Goal: Complete application form

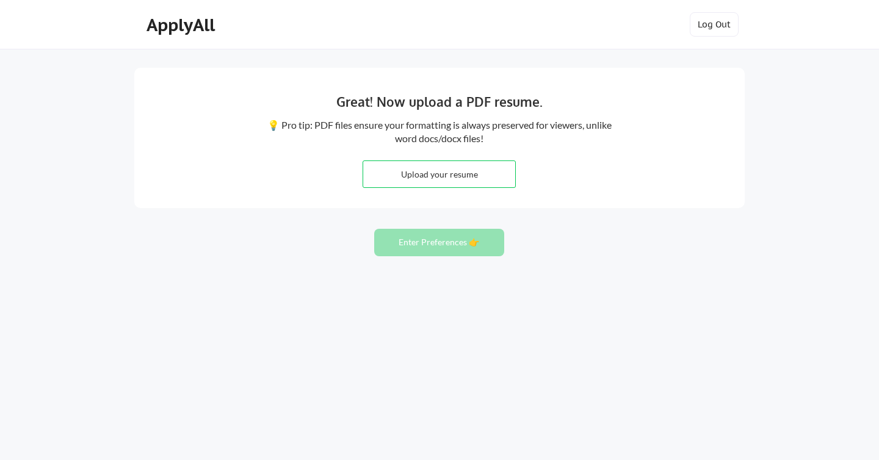
click at [437, 173] on input "file" at bounding box center [439, 174] width 152 height 26
type input "C:\fakepath\Yana Taranda, Chief of Staff & Operations Manager Résumé.pdf"
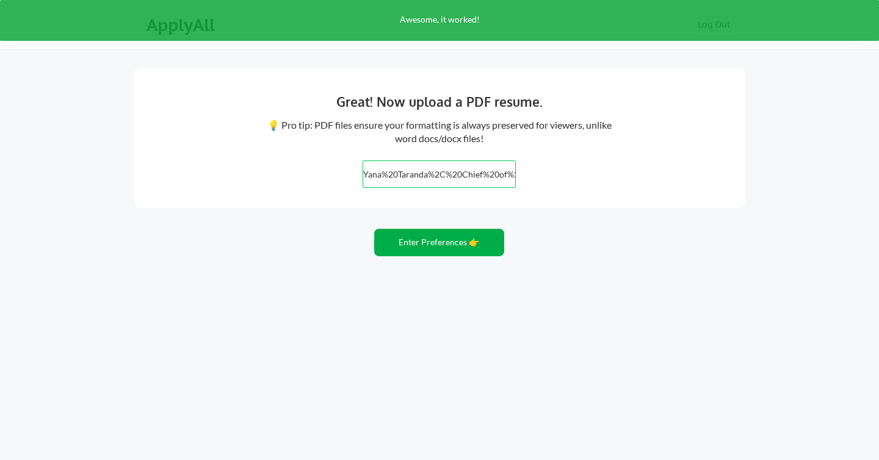
click at [445, 245] on button "Enter Preferences 👉" at bounding box center [439, 242] width 130 height 27
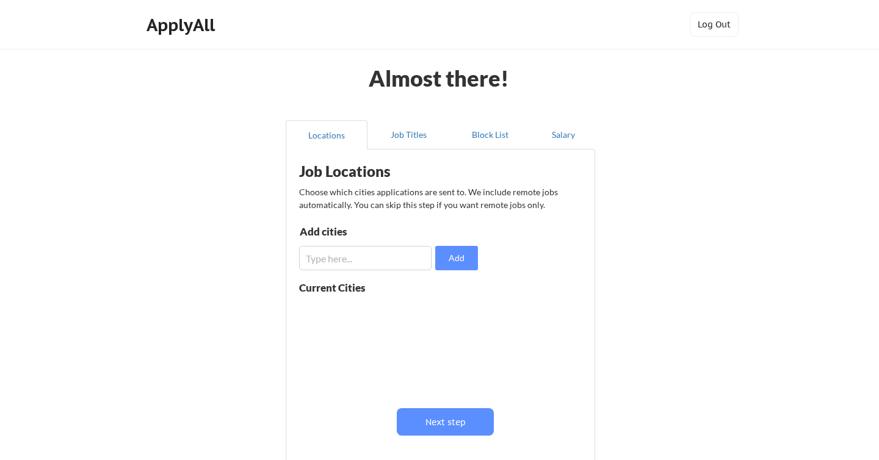
click at [383, 261] on input "input" at bounding box center [365, 258] width 133 height 24
type input "madrid"
click at [315, 259] on input "input" at bounding box center [365, 258] width 133 height 24
drag, startPoint x: 384, startPoint y: 258, endPoint x: 227, endPoint y: 258, distance: 157.6
click at [227, 258] on div "Almost there! Locations Job Titles Block List Salary Job Locations Choose which…" at bounding box center [439, 299] width 879 height 598
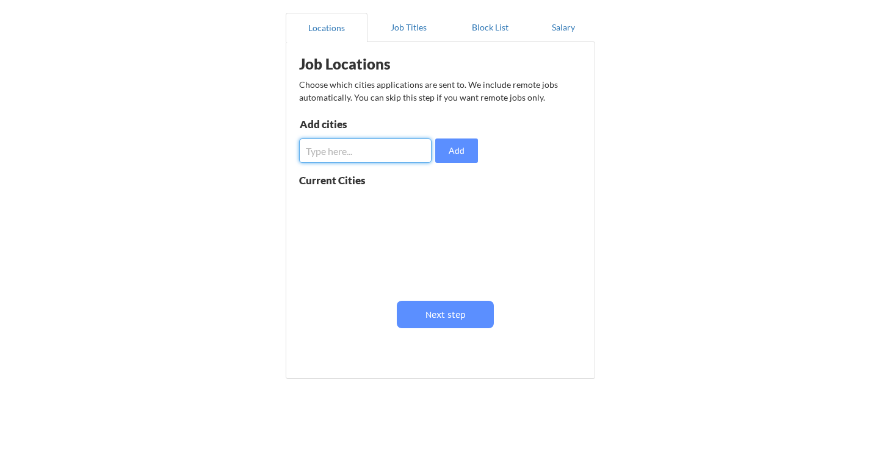
scroll to position [138, 0]
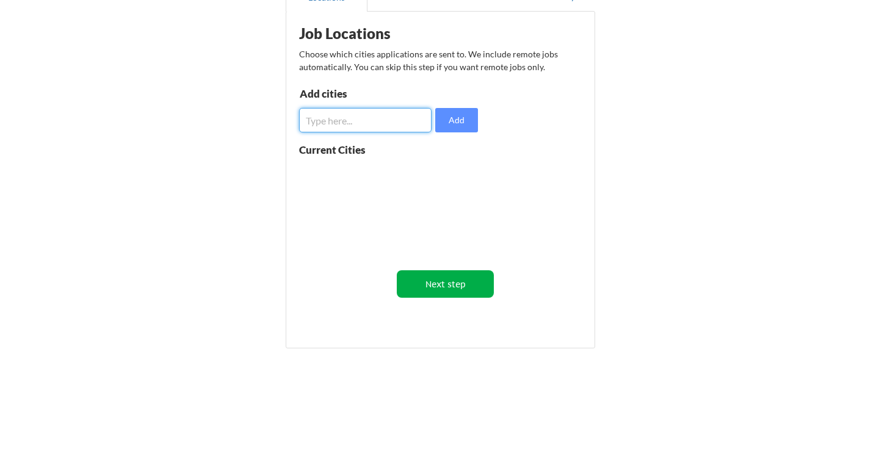
click at [459, 278] on button "Next step" at bounding box center [445, 284] width 97 height 27
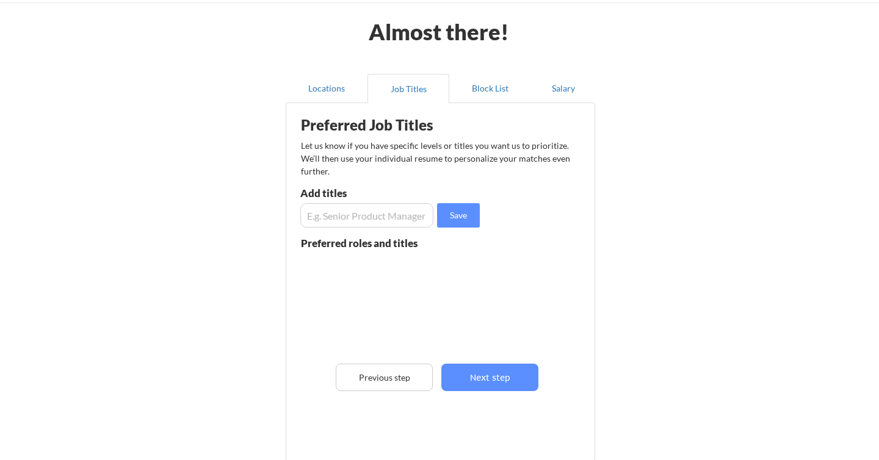
scroll to position [46, 0]
click at [365, 216] on input "input" at bounding box center [366, 216] width 133 height 24
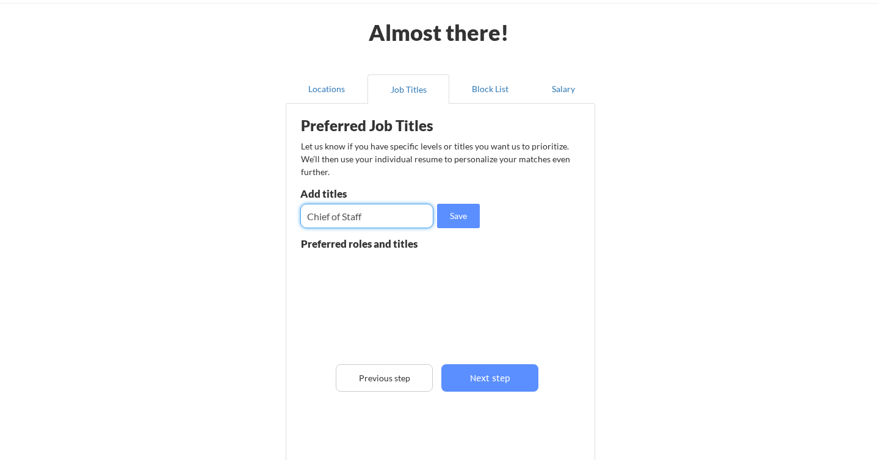
type input "Chief of Staff"
click at [465, 219] on button "Save" at bounding box center [458, 216] width 43 height 24
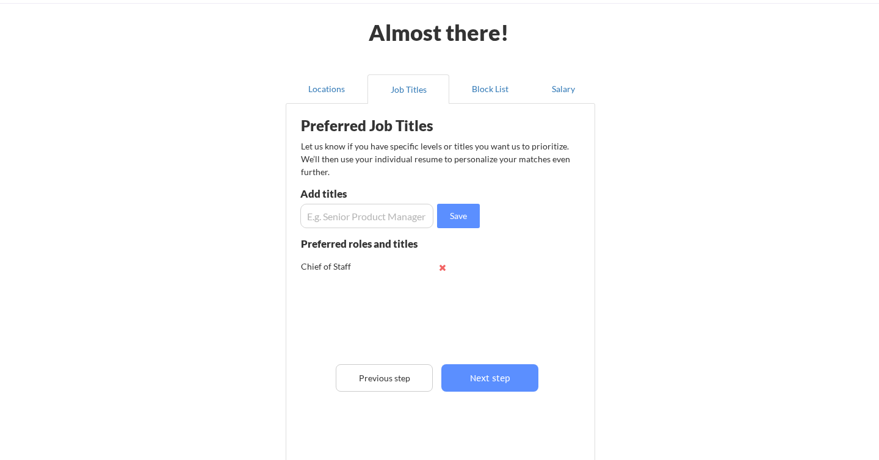
click at [393, 218] on input "input" at bounding box center [366, 216] width 133 height 24
drag, startPoint x: 398, startPoint y: 216, endPoint x: 288, endPoint y: 216, distance: 110.5
click at [288, 216] on div "Preferred Job Titles Let us know if you have specific levels or titles you want…" at bounding box center [441, 282] width 310 height 359
type input "Operations Manager"
click at [411, 213] on input "input" at bounding box center [366, 216] width 133 height 24
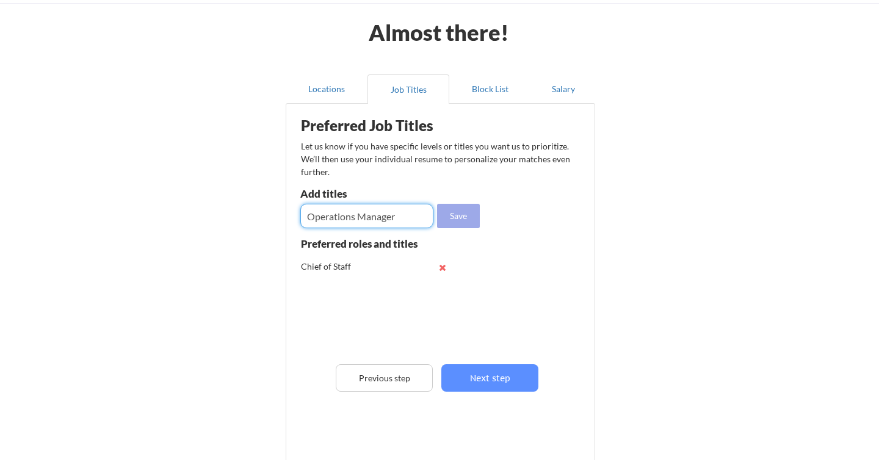
click at [463, 214] on button "Save" at bounding box center [458, 216] width 43 height 24
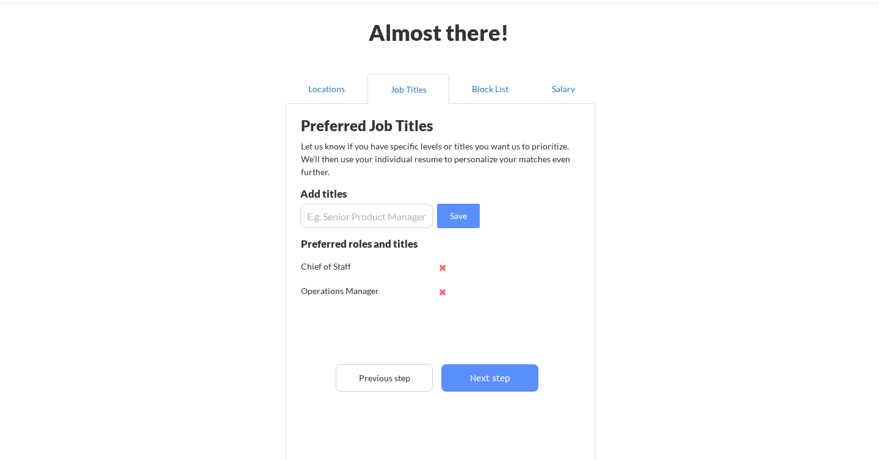
click at [407, 221] on input "input" at bounding box center [366, 216] width 133 height 24
type input "Manager"
click at [464, 213] on button "Save" at bounding box center [458, 216] width 43 height 24
click at [479, 377] on button "Next step" at bounding box center [490, 378] width 97 height 27
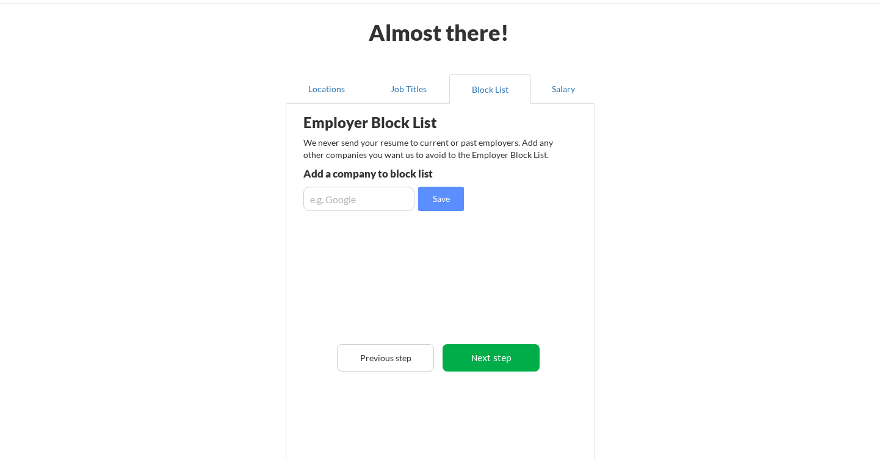
click at [488, 362] on button "Next step" at bounding box center [491, 357] width 97 height 27
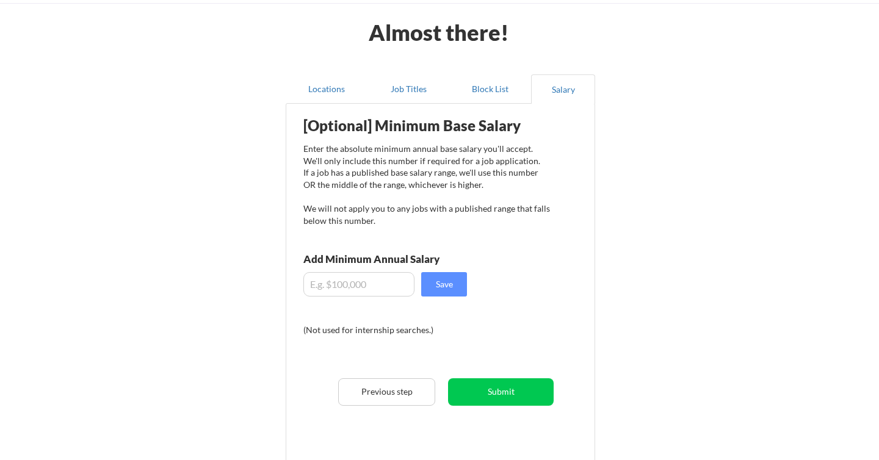
scroll to position [64, 0]
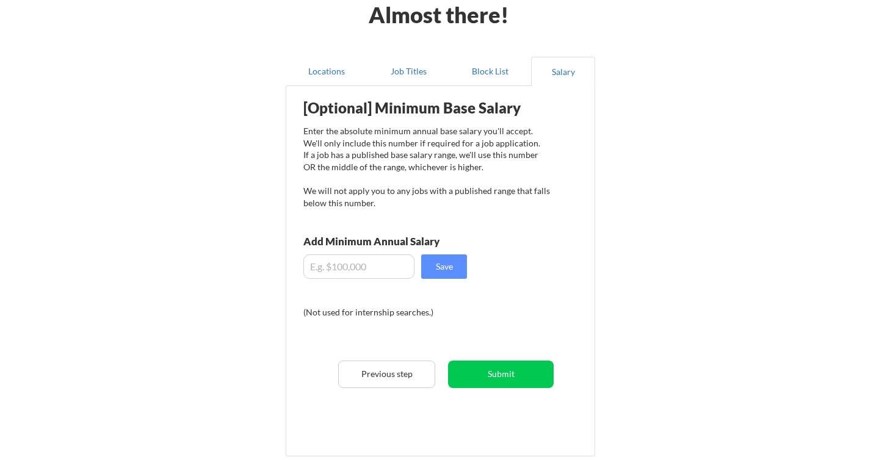
click at [360, 269] on input "input" at bounding box center [359, 267] width 111 height 24
type input "$2"
type input "$60,000"
click at [446, 271] on button "Save" at bounding box center [444, 267] width 46 height 24
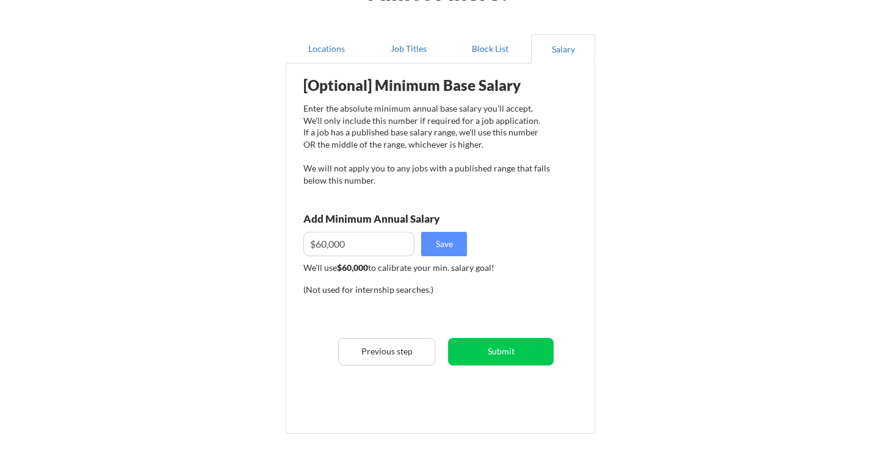
scroll to position [87, 0]
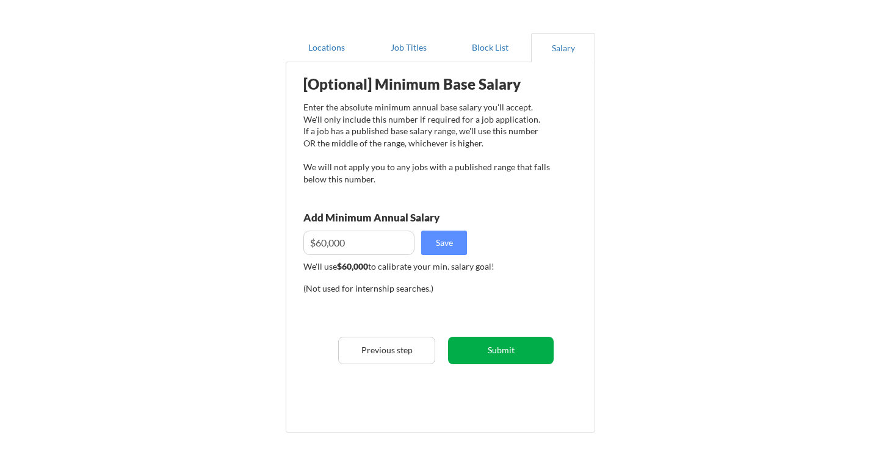
click at [509, 354] on button "Submit" at bounding box center [501, 350] width 106 height 27
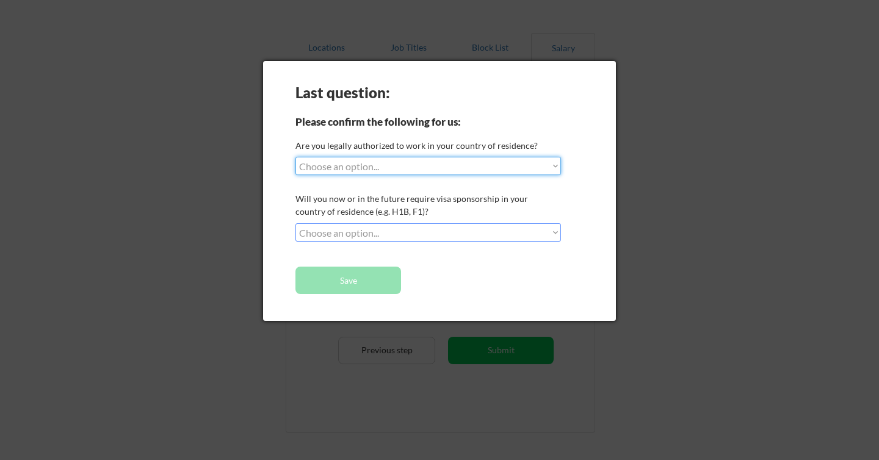
click at [462, 166] on select "Choose an option... Yes, I am a US Citizen Yes, I am a Canadian Citizen Yes, I …" at bounding box center [429, 166] width 266 height 18
click at [397, 170] on select "Choose an option... Yes, I am a US Citizen Yes, I am a Canadian Citizen Yes, I …" at bounding box center [429, 166] width 266 height 18
select select ""yes__i_am_an_other_permanent_resident""
click at [296, 157] on select "Choose an option... Yes, I am a US Citizen Yes, I am a Canadian Citizen Yes, I …" at bounding box center [429, 166] width 266 height 18
click at [404, 236] on select "Choose an option... No, I will not need sponsorship Yes, I will need sponsorship" at bounding box center [429, 233] width 266 height 18
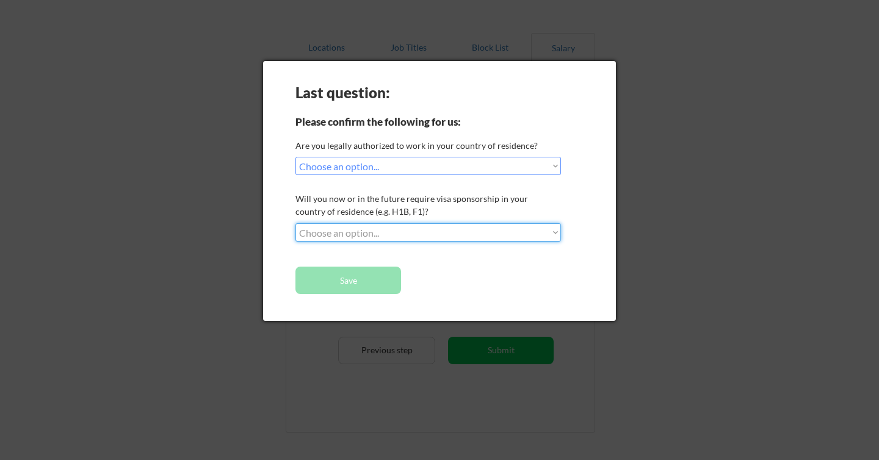
select select ""no__i_will_not_need_sponsorship""
click at [296, 224] on select "Choose an option... No, I will not need sponsorship Yes, I will need sponsorship" at bounding box center [429, 233] width 266 height 18
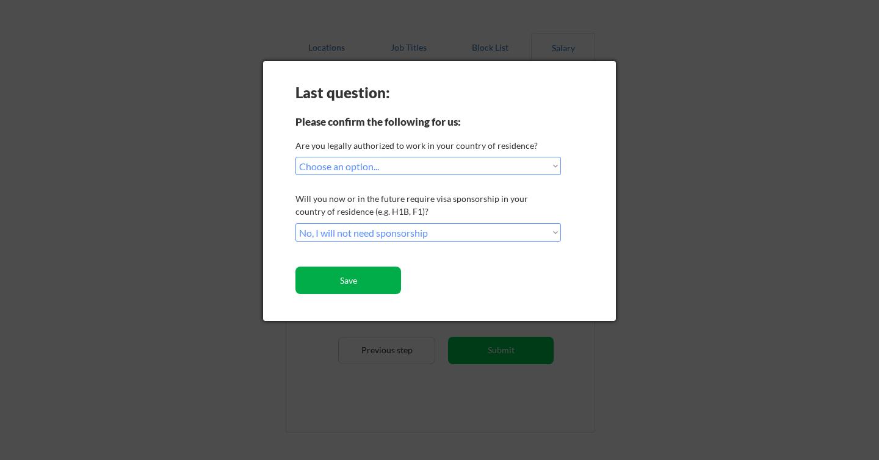
click at [370, 282] on button "Save" at bounding box center [349, 280] width 106 height 27
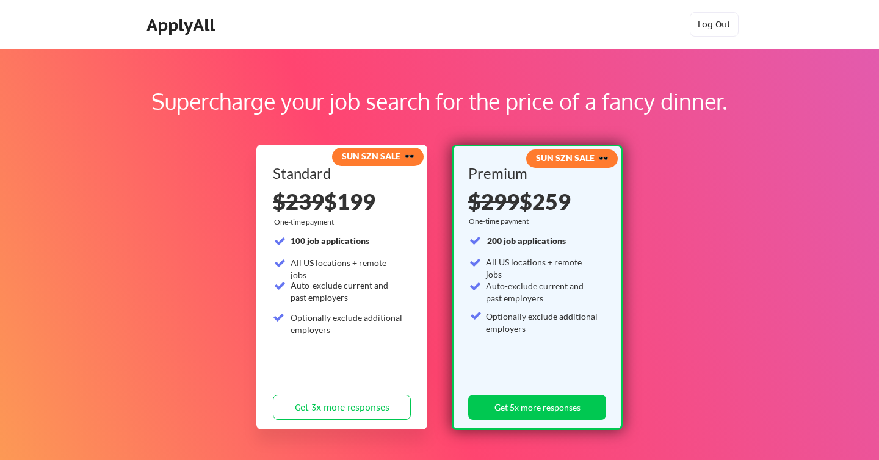
scroll to position [4, 0]
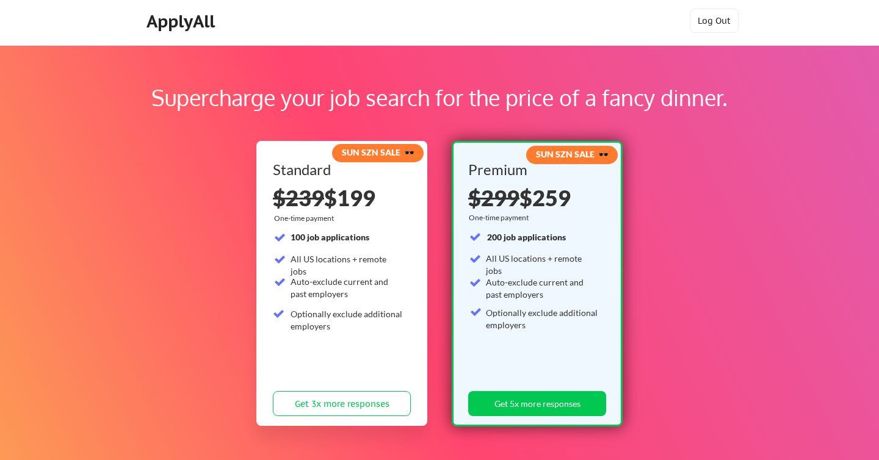
click at [402, 153] on strong "SUN SZN SALE 🕶️" at bounding box center [378, 152] width 73 height 10
click at [383, 152] on strong "SUN SZN SALE 🕶️" at bounding box center [378, 152] width 73 height 10
click at [547, 155] on strong "SUN SZN SALE 🕶️" at bounding box center [572, 154] width 73 height 10
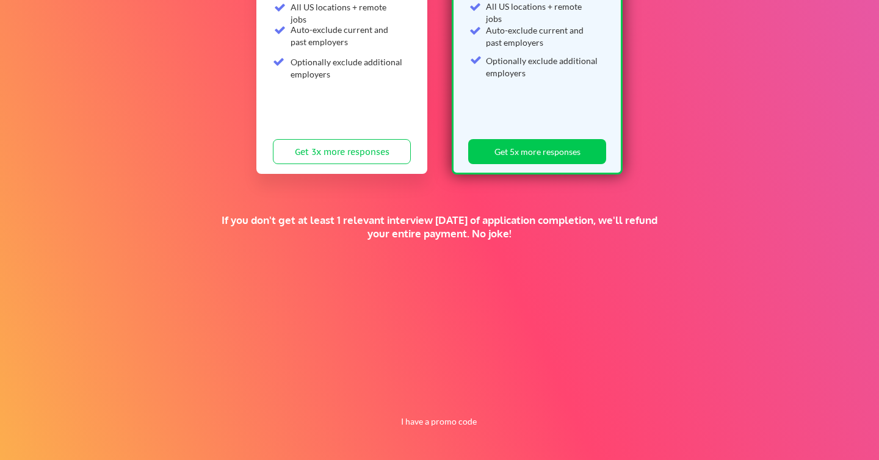
scroll to position [0, 0]
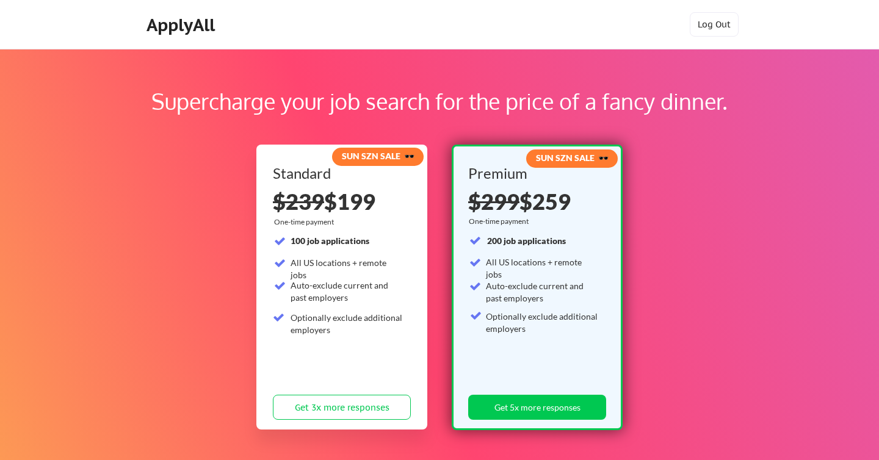
click at [172, 19] on div "ApplyAll" at bounding box center [183, 25] width 72 height 21
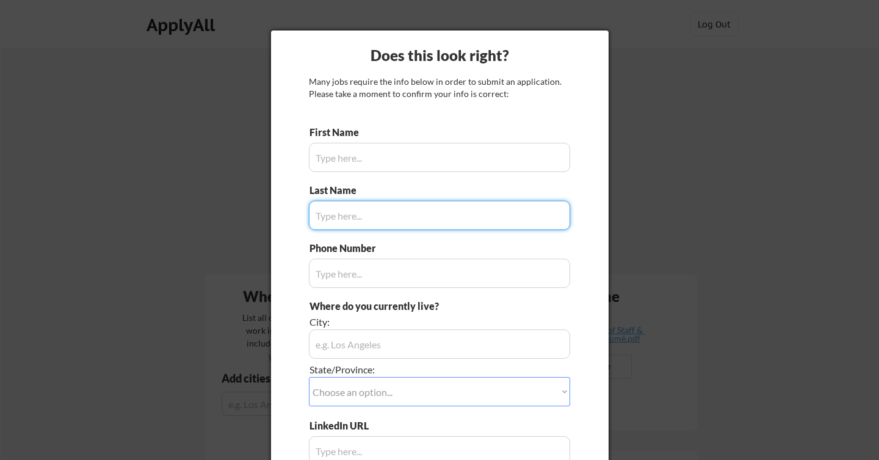
click at [377, 164] on input "input" at bounding box center [439, 157] width 261 height 29
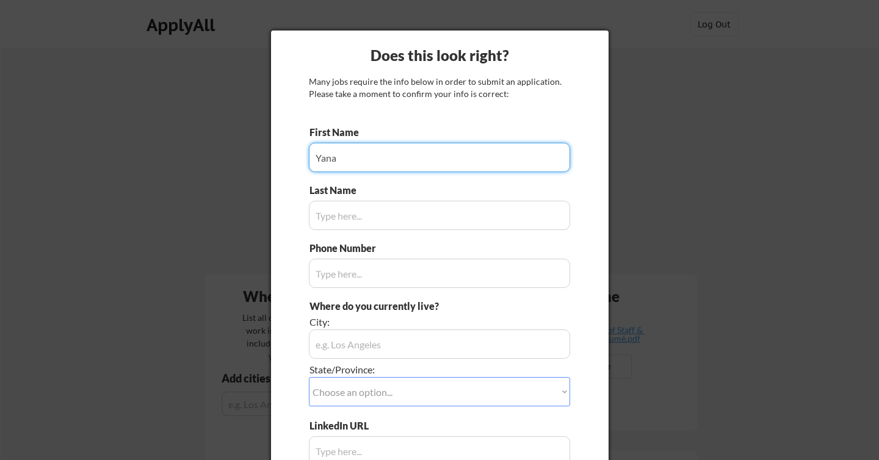
type input "Yana"
click at [375, 206] on input "input" at bounding box center [439, 215] width 261 height 29
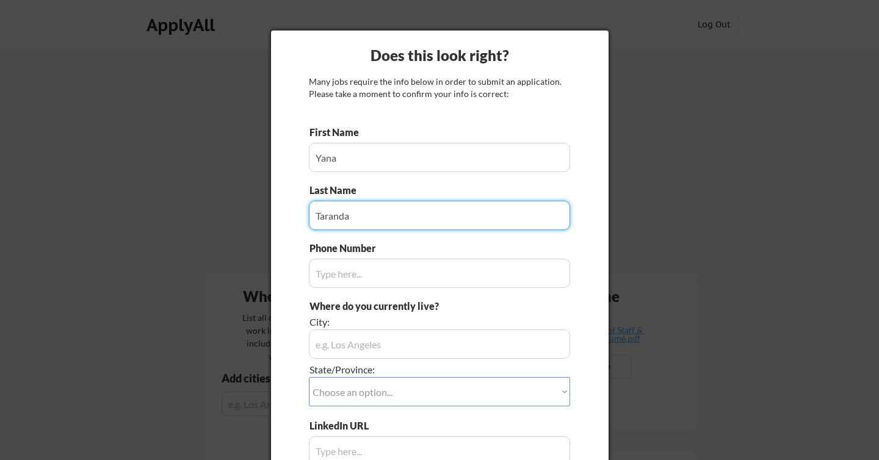
type input "Taranda"
click at [382, 272] on input "input" at bounding box center [439, 273] width 261 height 29
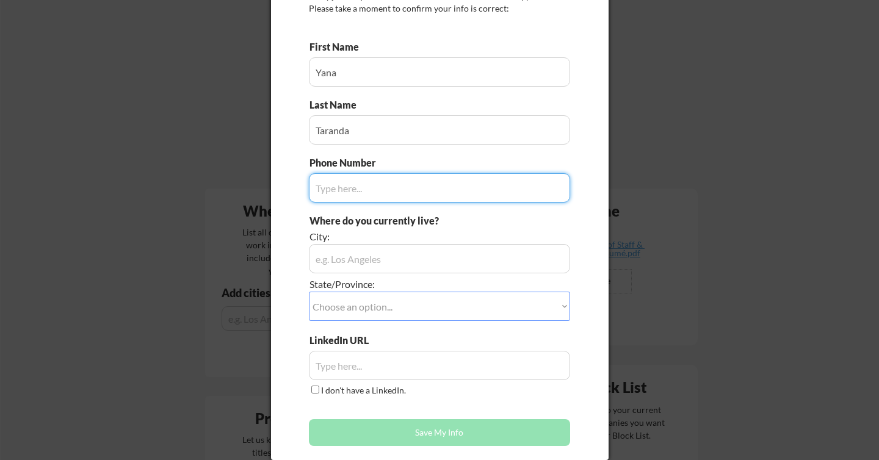
scroll to position [87, 0]
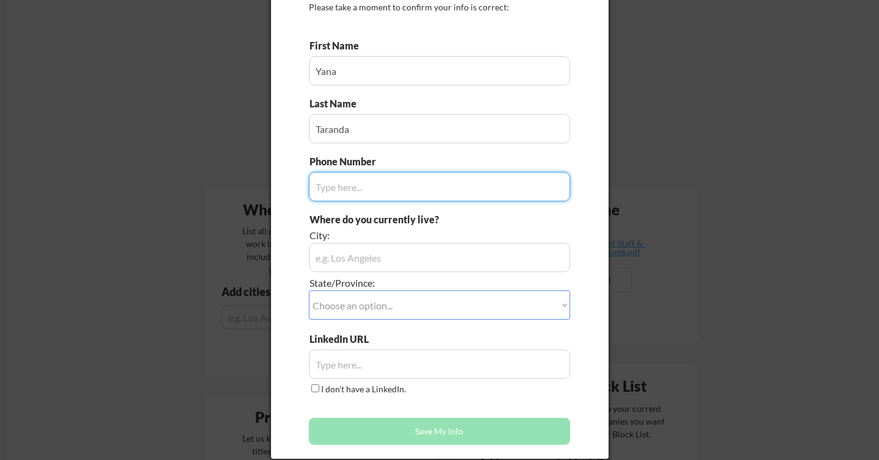
click at [379, 264] on input "input" at bounding box center [439, 257] width 261 height 29
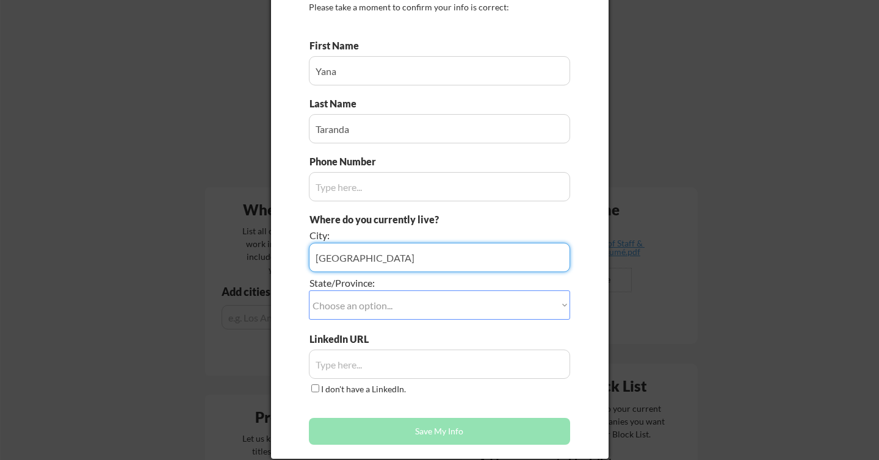
type input "Madrid"
click at [390, 300] on select "Choose an option... Other/Not Applicable Alabama Alaska Alberta Arizona Arkansa…" at bounding box center [439, 305] width 261 height 29
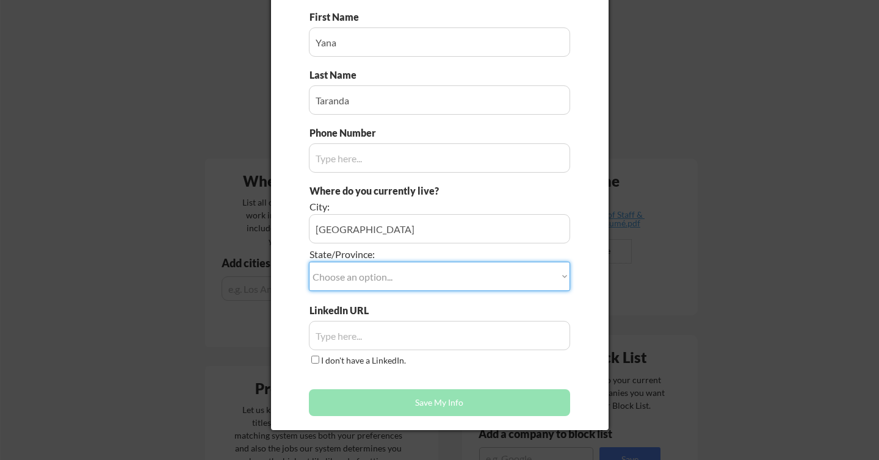
scroll to position [122, 0]
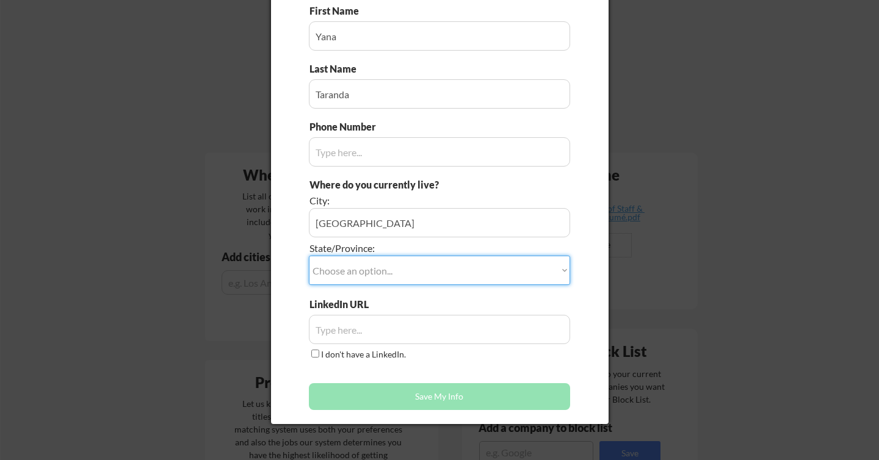
click at [399, 269] on select "Choose an option... Other/Not Applicable Alabama Alaska Alberta Arizona Arkansa…" at bounding box center [439, 270] width 261 height 29
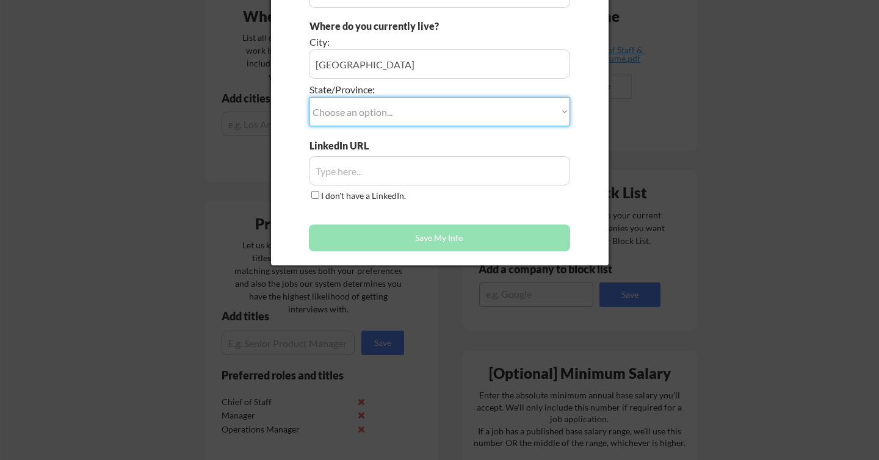
scroll to position [333, 0]
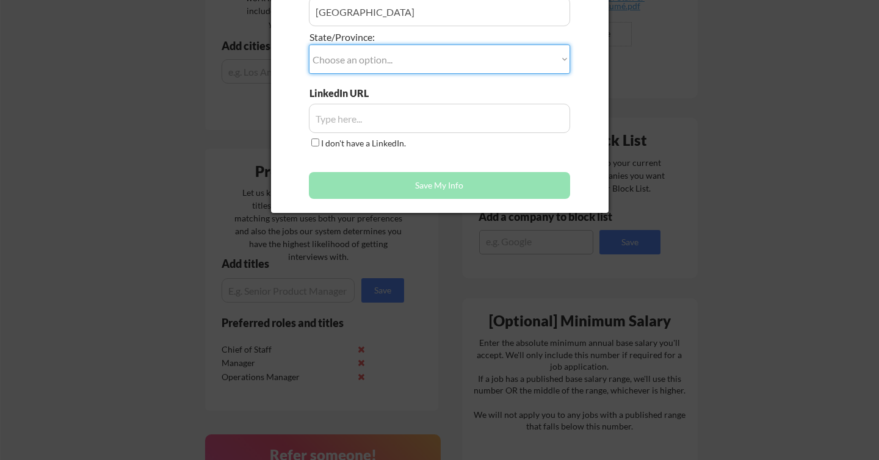
click at [365, 117] on input "input" at bounding box center [439, 118] width 261 height 29
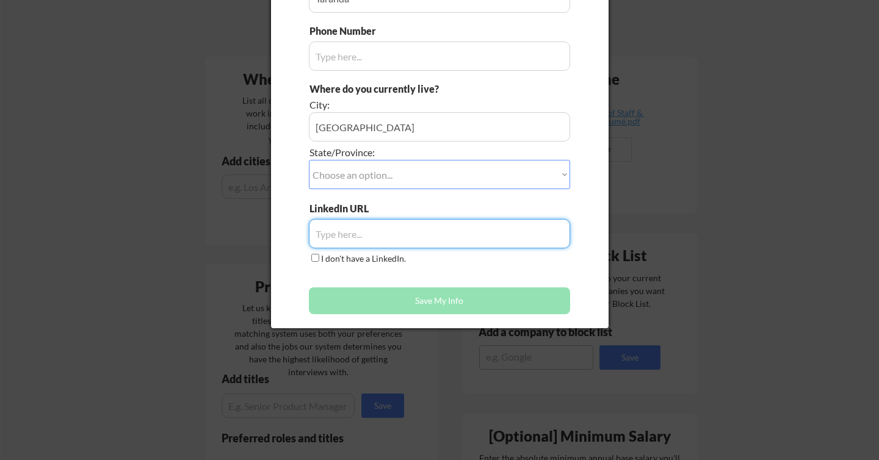
scroll to position [214, 0]
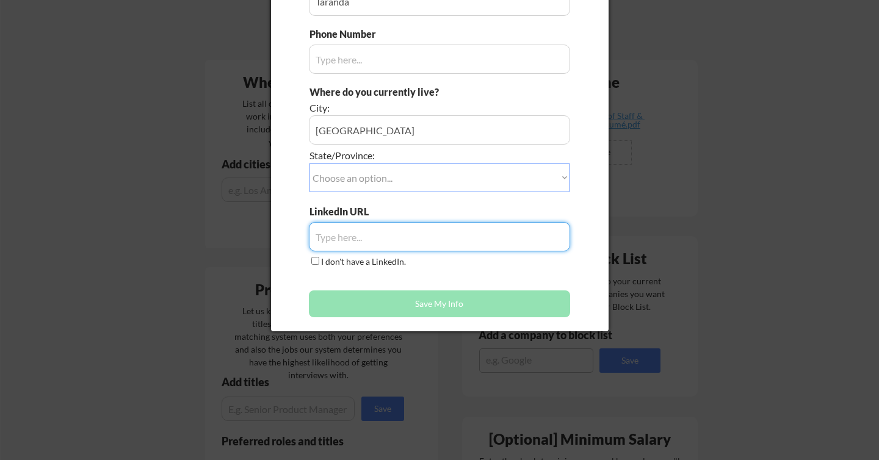
paste input "https://www.linkedin.com/in/yanataranda/"
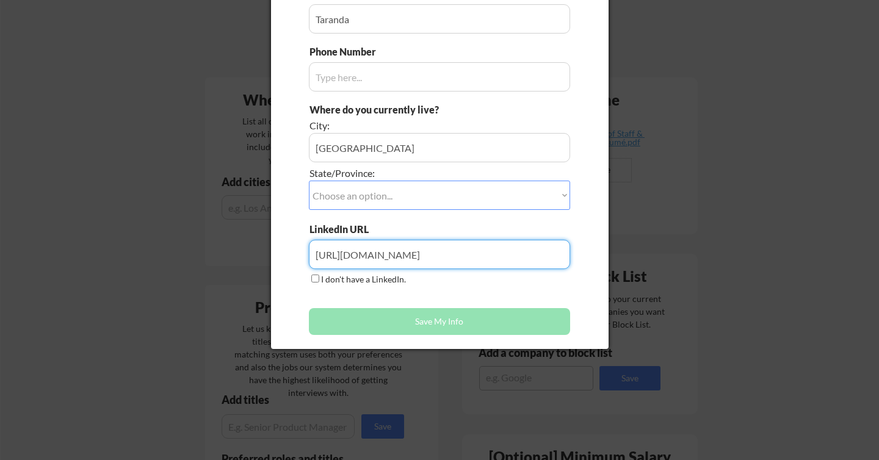
scroll to position [202, 0]
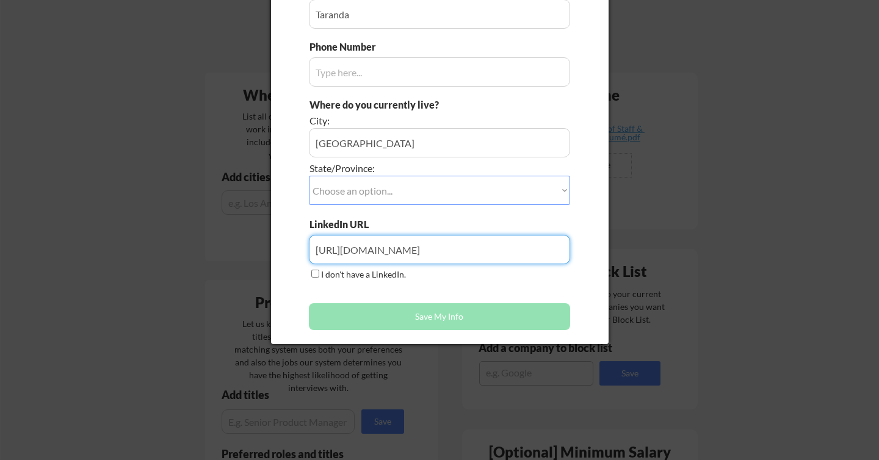
type input "https://www.linkedin.com/in/yanataranda/"
click at [444, 318] on button "Save My Info" at bounding box center [439, 317] width 261 height 27
click at [407, 318] on button "Save My Info" at bounding box center [439, 317] width 261 height 27
click at [402, 195] on select "Choose an option... Other/Not Applicable Alabama Alaska Alberta Arizona Arkansa…" at bounding box center [439, 190] width 261 height 29
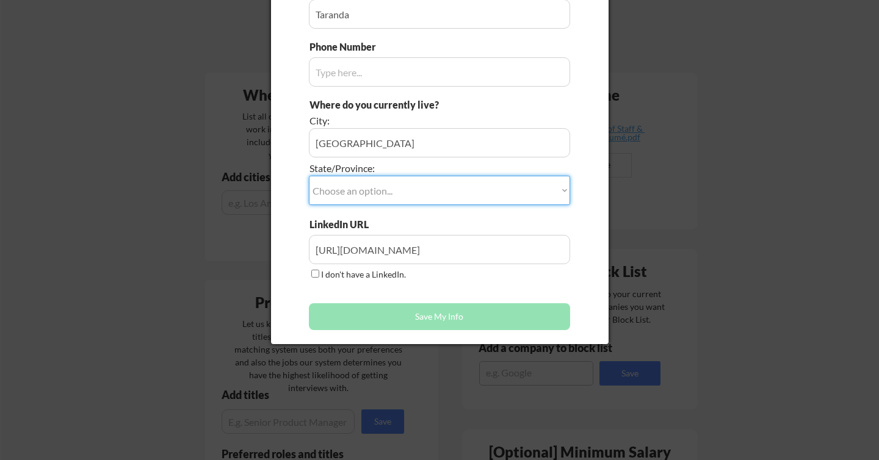
select select ""Other/Not Applicable""
click at [309, 176] on select "Choose an option... Other/Not Applicable Alabama Alaska Alberta Arizona Arkansa…" at bounding box center [439, 190] width 261 height 29
click at [402, 156] on input "input" at bounding box center [439, 142] width 261 height 29
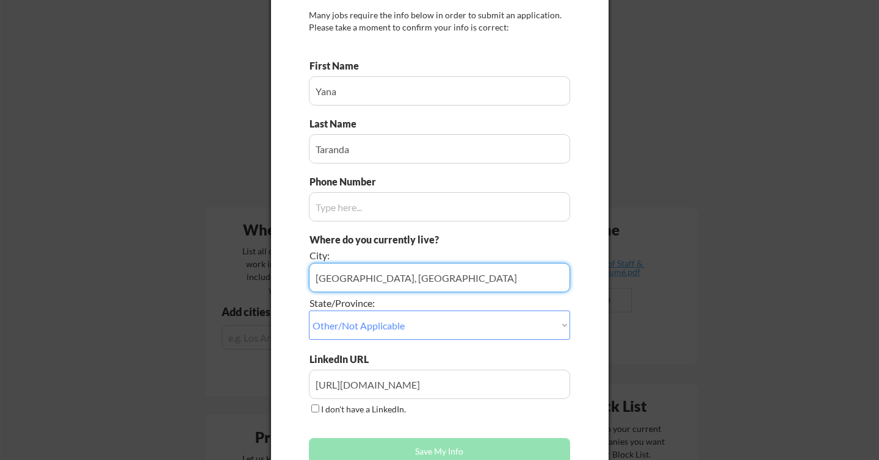
scroll to position [93, 0]
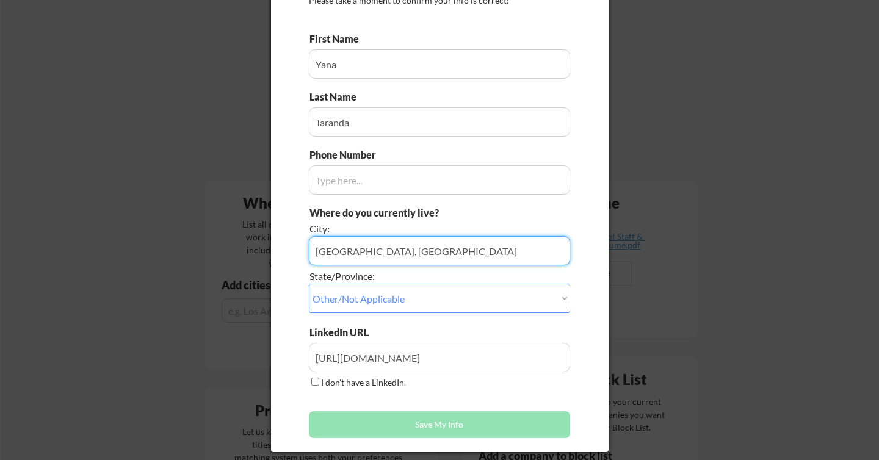
type input "Madrid, Spain"
click at [436, 431] on button "Save My Info" at bounding box center [439, 425] width 261 height 27
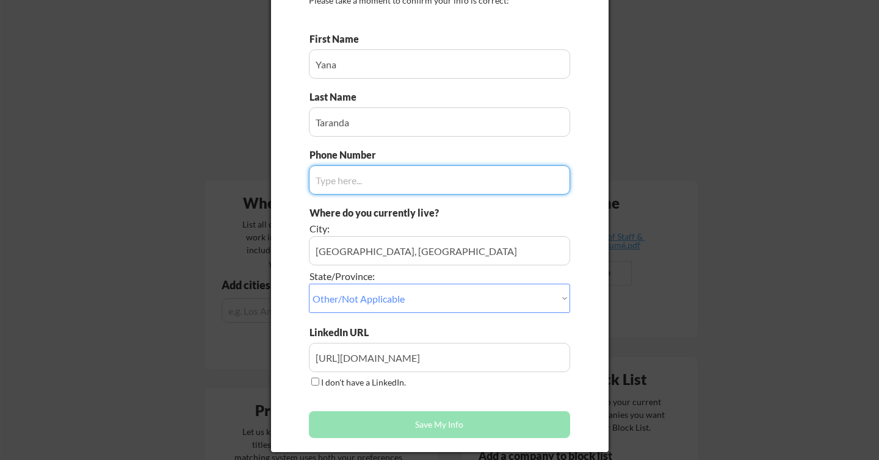
click at [396, 190] on input "input" at bounding box center [439, 179] width 261 height 29
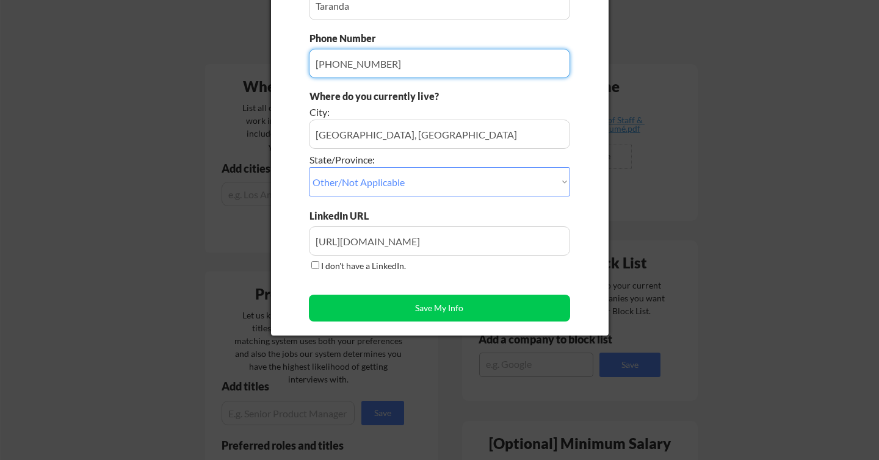
scroll to position [216, 0]
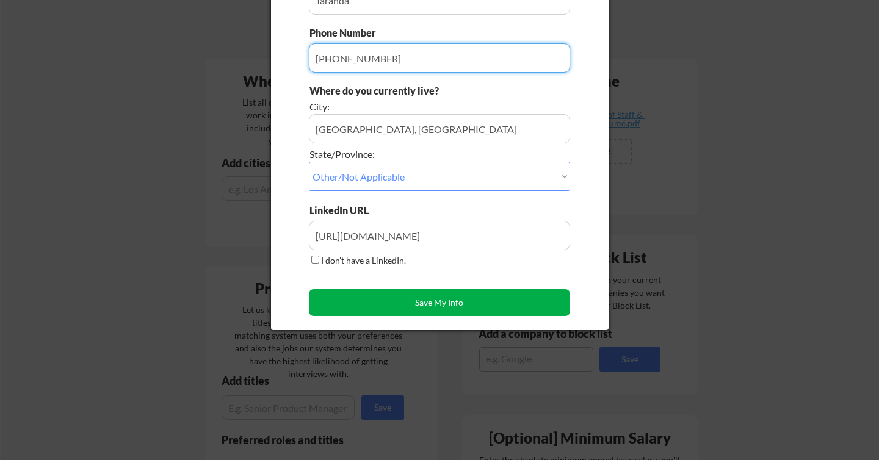
type input "+34634629164"
click at [391, 308] on button "Save My Info" at bounding box center [439, 302] width 261 height 27
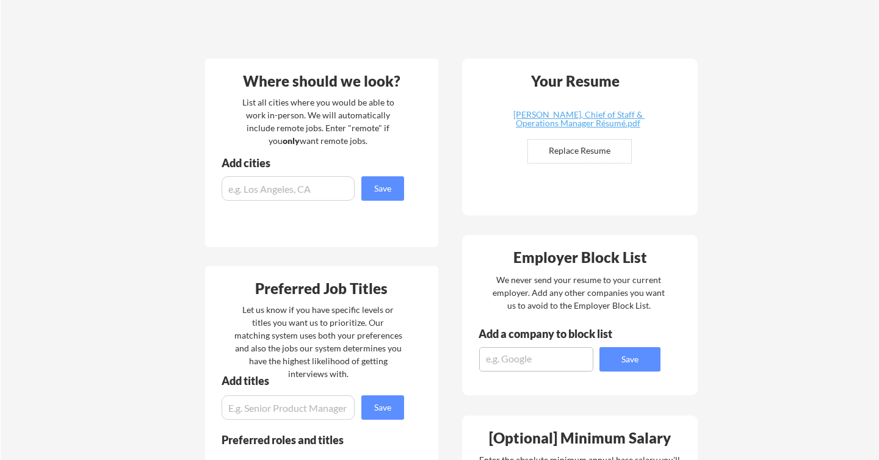
click at [298, 184] on input "input" at bounding box center [288, 188] width 133 height 24
type input "Madrid"
click at [391, 185] on button "Save" at bounding box center [383, 188] width 43 height 24
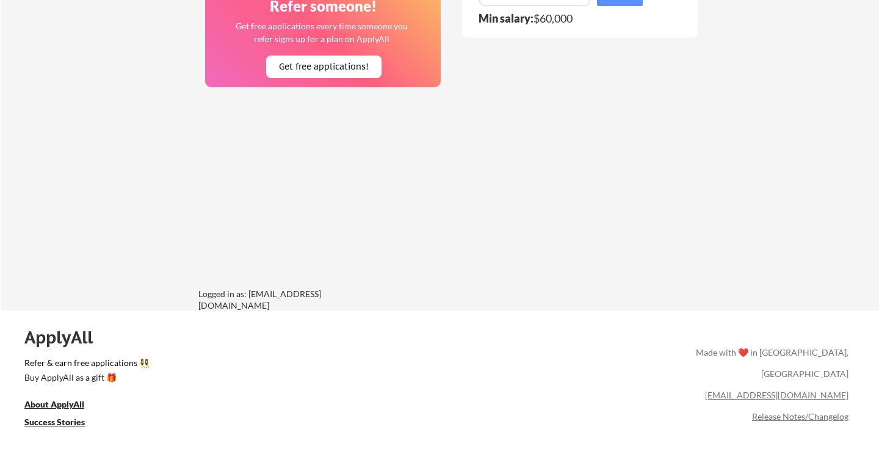
scroll to position [888, 0]
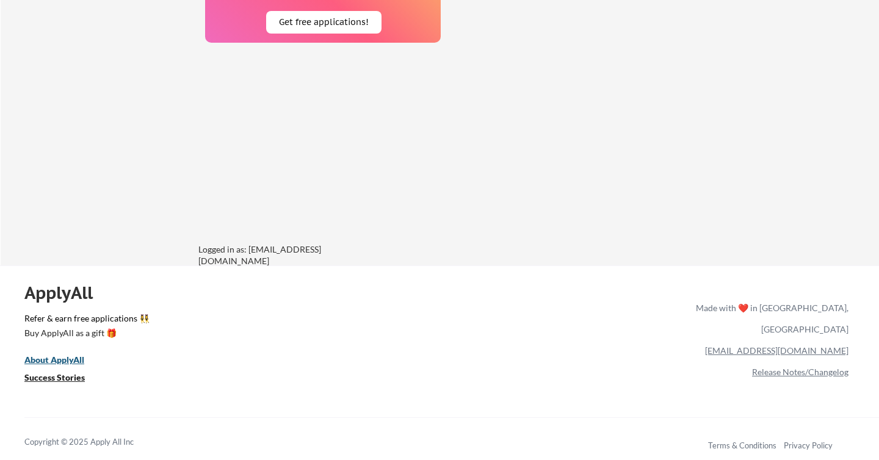
click at [59, 360] on u "About ApplyAll" at bounding box center [54, 360] width 60 height 10
